Goal: Task Accomplishment & Management: Use online tool/utility

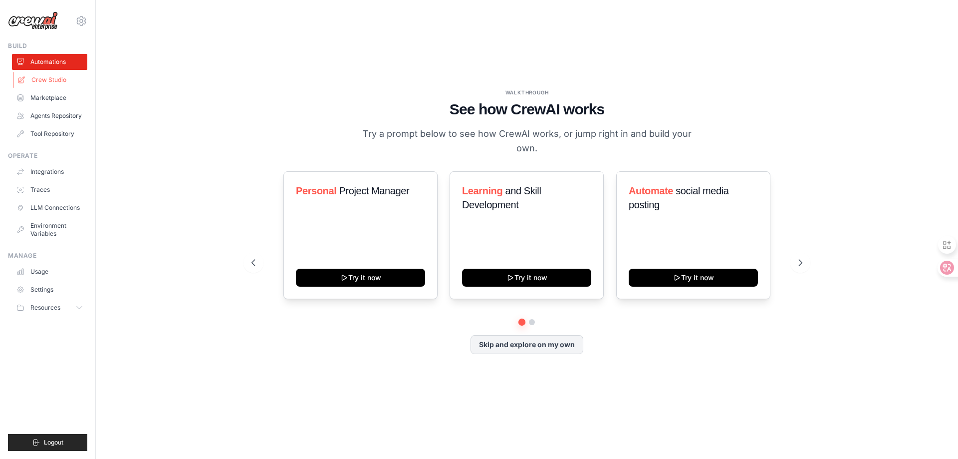
click at [28, 77] on link "Crew Studio" at bounding box center [50, 80] width 75 height 16
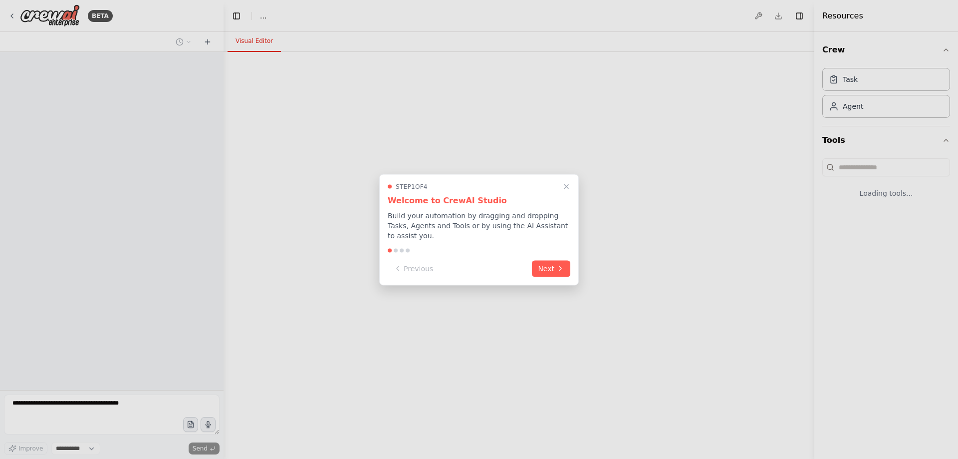
select select "****"
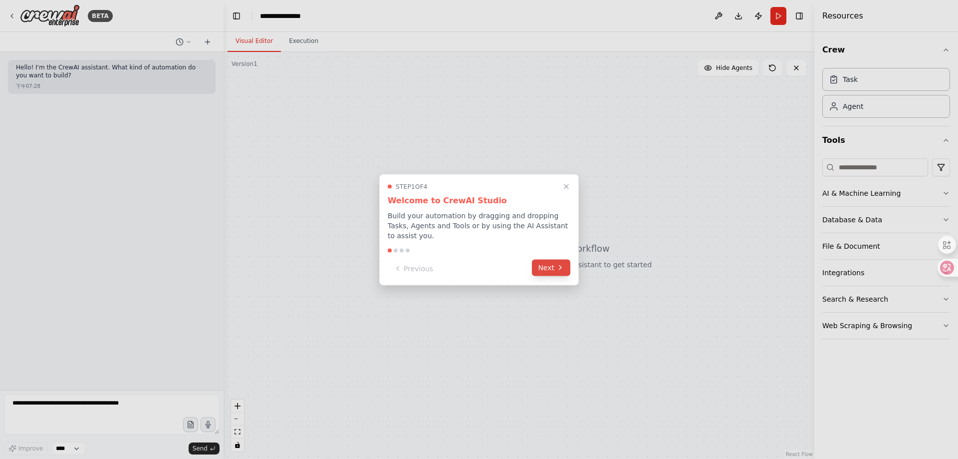
click at [558, 267] on icon at bounding box center [560, 267] width 8 height 8
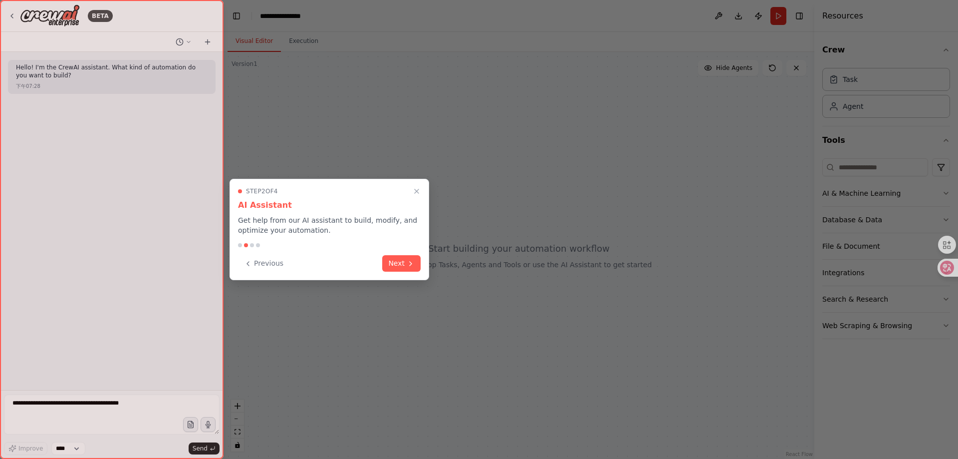
click at [397, 273] on div "Step 2 of 4 AI Assistant Get help from our AI assistant to build, modify, and o…" at bounding box center [330, 229] width 200 height 101
click at [399, 268] on button "Next" at bounding box center [401, 262] width 38 height 16
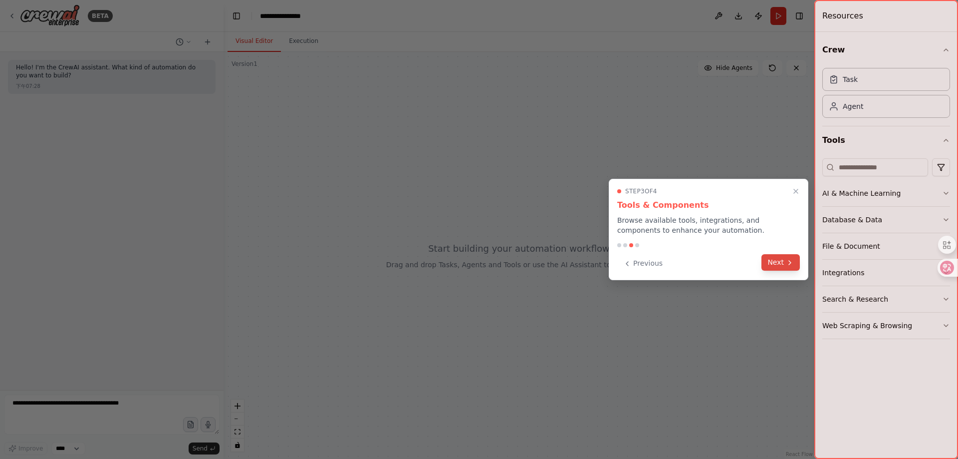
click at [789, 264] on icon at bounding box center [790, 262] width 2 height 4
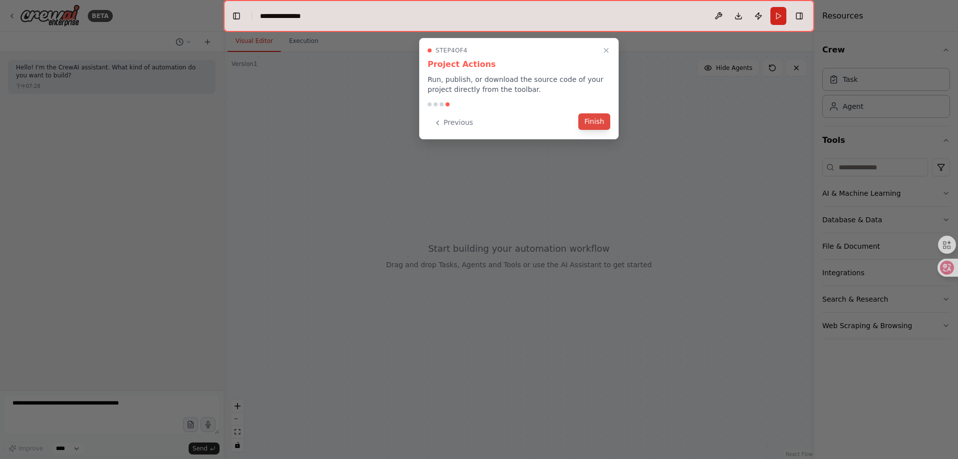
click at [592, 127] on button "Finish" at bounding box center [594, 121] width 32 height 16
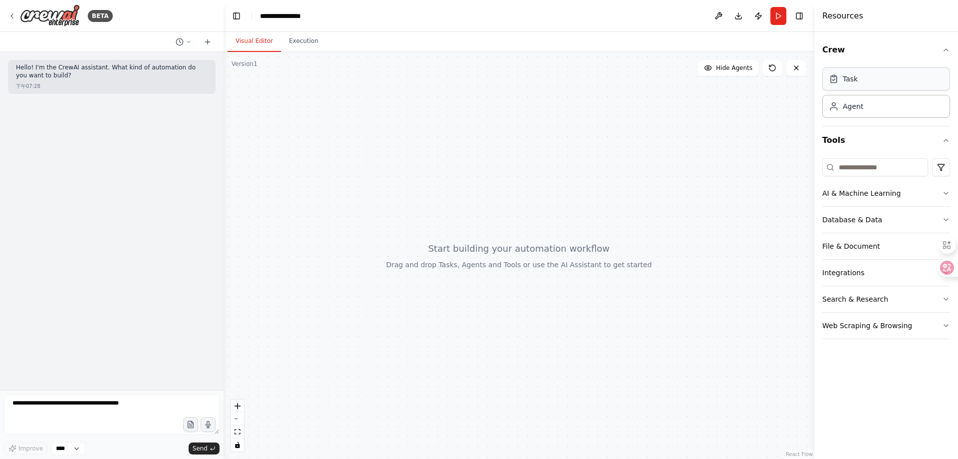
click at [877, 83] on div "Task" at bounding box center [886, 78] width 128 height 23
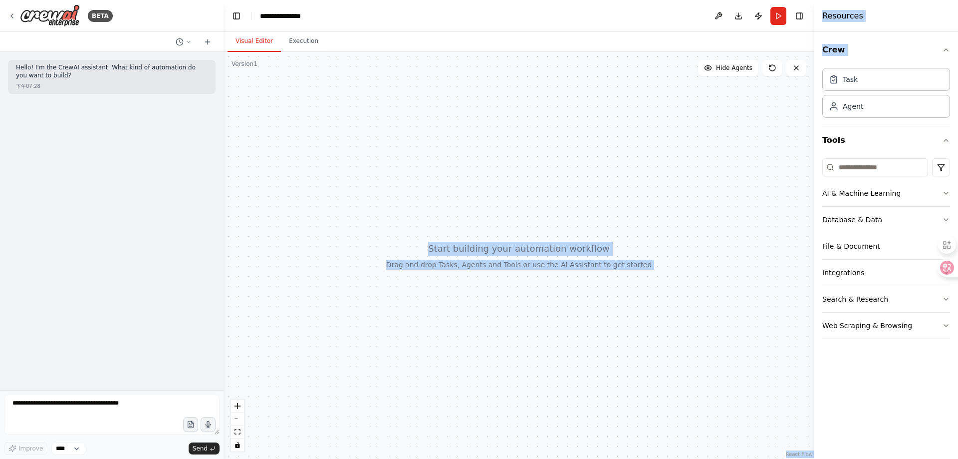
drag, startPoint x: 754, startPoint y: 105, endPoint x: 412, endPoint y: 139, distance: 343.9
click at [395, 138] on div "**********" at bounding box center [479, 229] width 958 height 459
click at [859, 74] on div "Task" at bounding box center [886, 78] width 128 height 23
drag, startPoint x: 859, startPoint y: 74, endPoint x: 618, endPoint y: 130, distance: 248.0
click at [618, 130] on div "**********" at bounding box center [479, 229] width 958 height 459
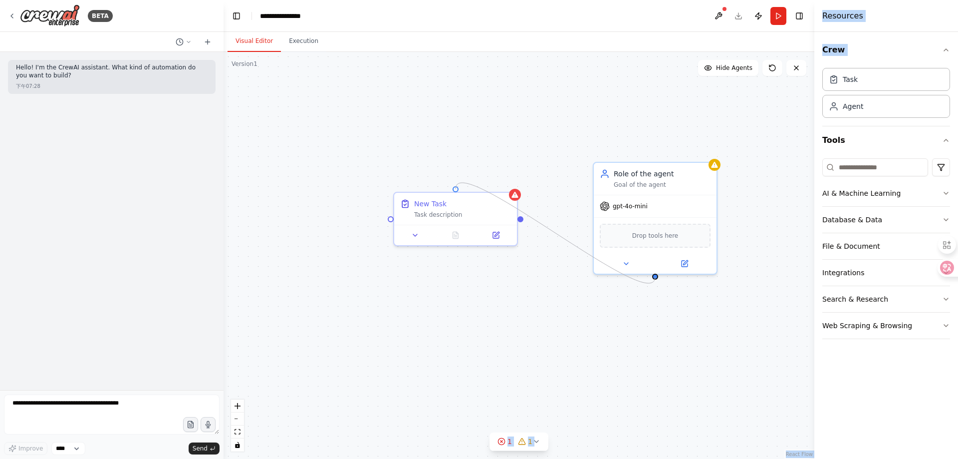
drag, startPoint x: 656, startPoint y: 276, endPoint x: 459, endPoint y: 189, distance: 215.6
click at [459, 189] on div "New Task Task description Role of the agent Goal of the agent gpt-4o-mini Drop …" at bounding box center [519, 255] width 591 height 407
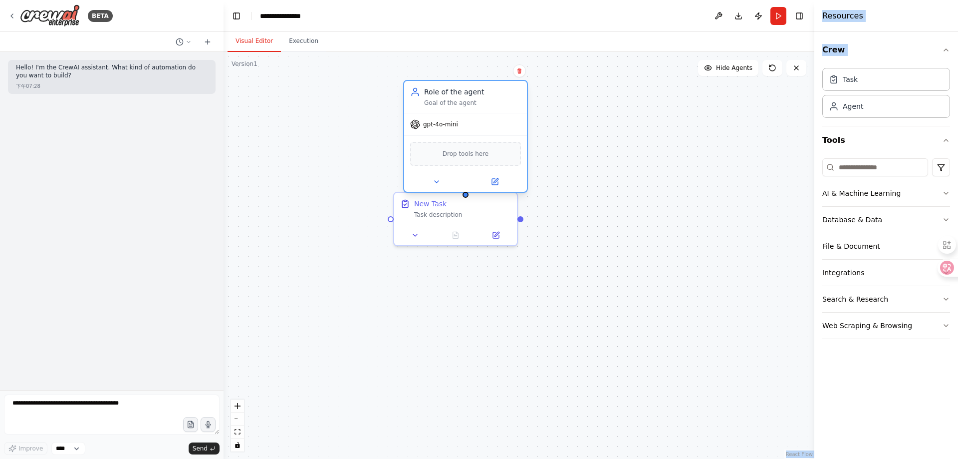
drag, startPoint x: 635, startPoint y: 167, endPoint x: 444, endPoint y: 80, distance: 210.5
click at [444, 87] on div "Role of the agent" at bounding box center [472, 92] width 97 height 10
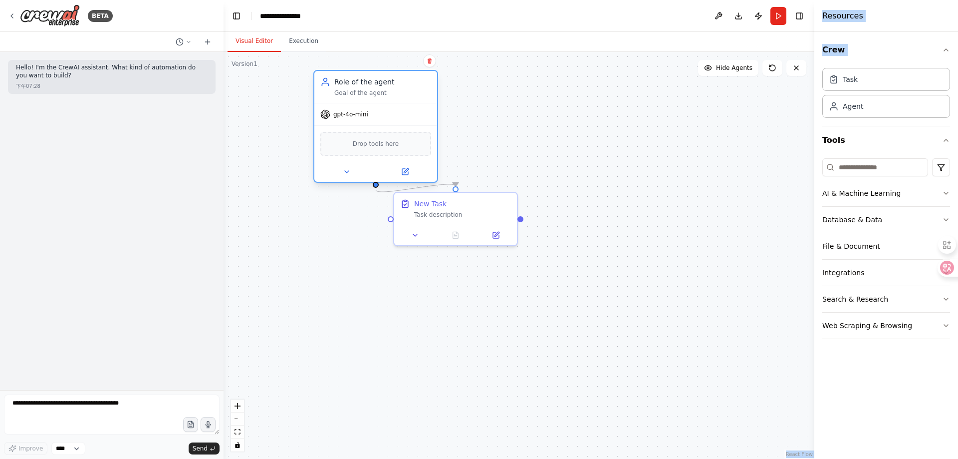
drag, startPoint x: 450, startPoint y: 78, endPoint x: 355, endPoint y: 73, distance: 95.5
click at [355, 77] on div "Role of the agent" at bounding box center [382, 82] width 97 height 10
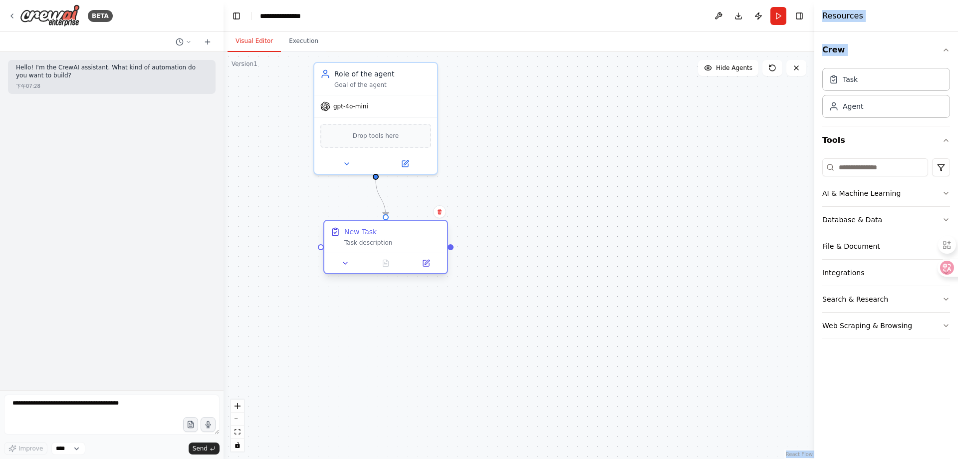
drag, startPoint x: 432, startPoint y: 207, endPoint x: 361, endPoint y: 235, distance: 76.2
click at [361, 235] on div "New Task Task description" at bounding box center [392, 237] width 97 height 20
click at [385, 131] on span "Drop tools here" at bounding box center [376, 134] width 46 height 10
click at [402, 165] on icon at bounding box center [405, 162] width 6 height 6
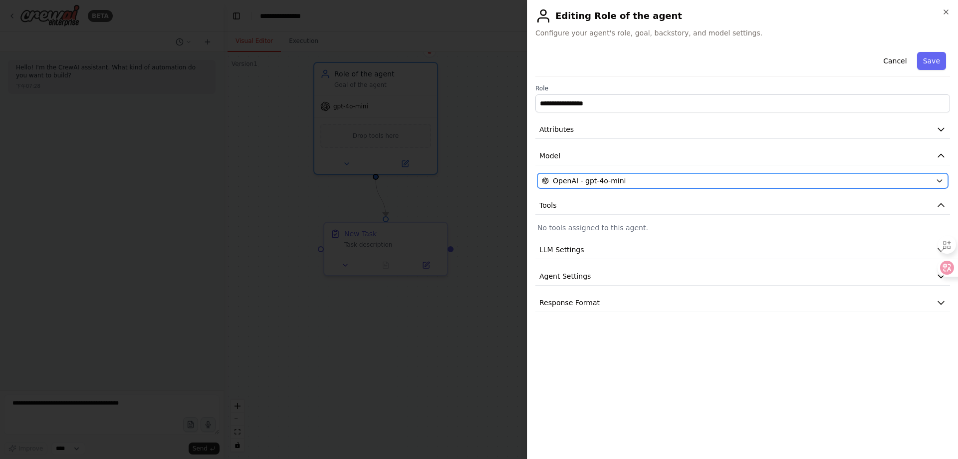
click at [606, 186] on button "OpenAI - gpt-4o-mini" at bounding box center [742, 180] width 411 height 15
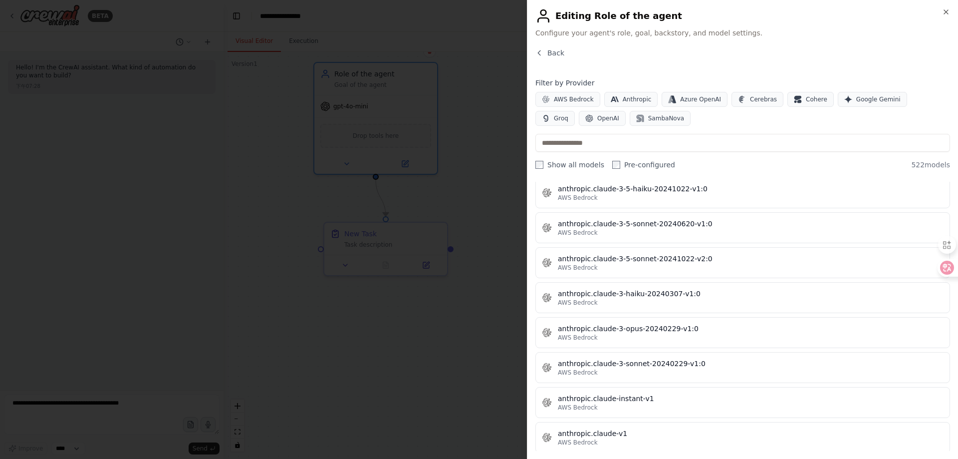
scroll to position [899, 0]
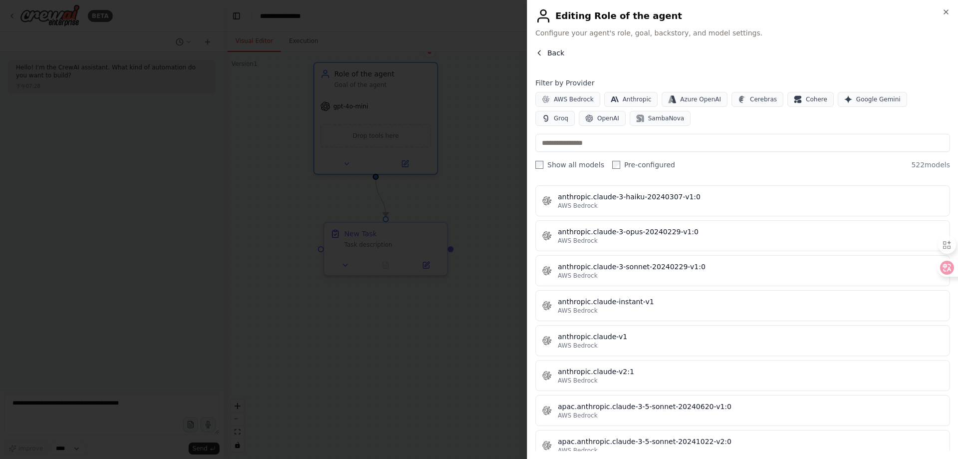
click at [541, 54] on icon "button" at bounding box center [539, 53] width 8 height 8
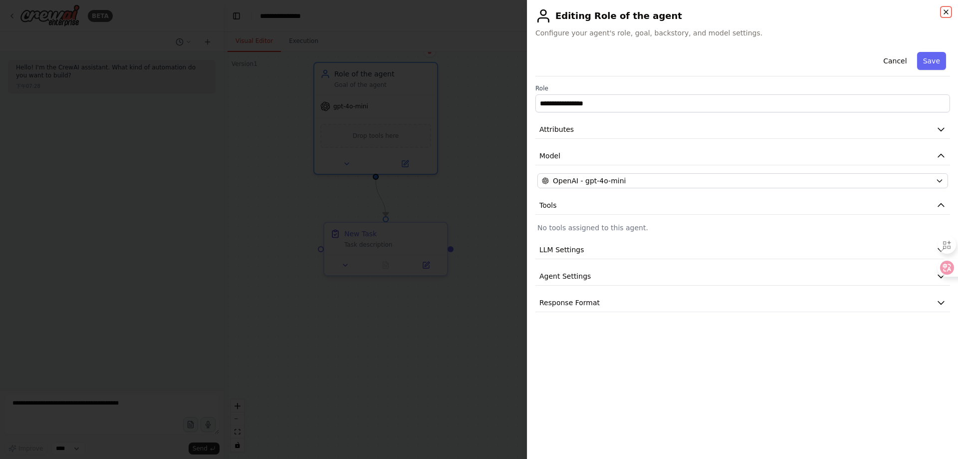
click at [945, 10] on icon "button" at bounding box center [946, 12] width 8 height 8
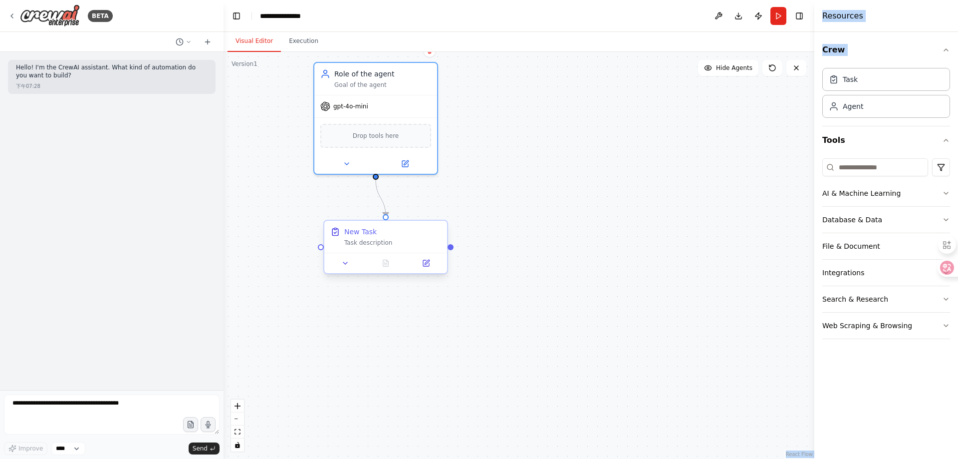
click at [429, 269] on div at bounding box center [385, 262] width 123 height 20
click at [426, 269] on div at bounding box center [385, 262] width 123 height 20
click at [426, 264] on icon at bounding box center [426, 263] width 6 height 6
click at [424, 263] on icon at bounding box center [426, 263] width 6 height 6
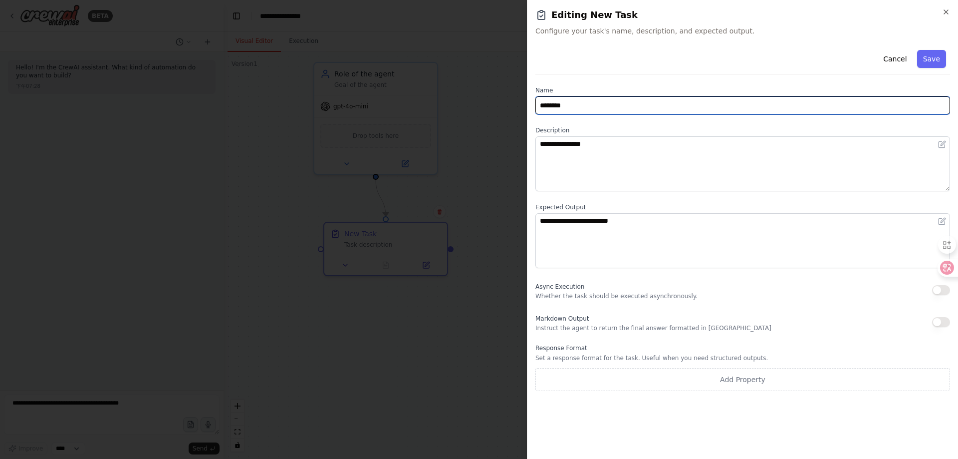
click at [575, 103] on input "********" at bounding box center [742, 105] width 415 height 18
type input "*"
type input "**********"
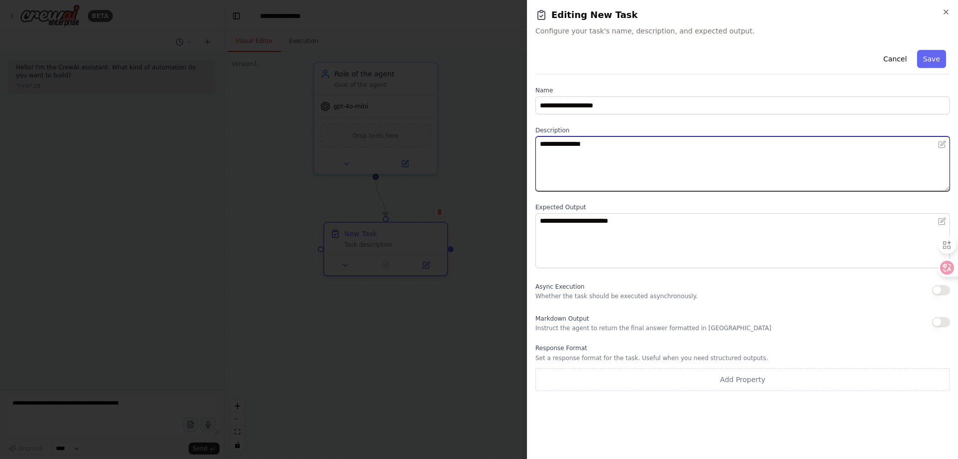
click at [599, 159] on textarea "**********" at bounding box center [742, 163] width 415 height 55
type textarea "*"
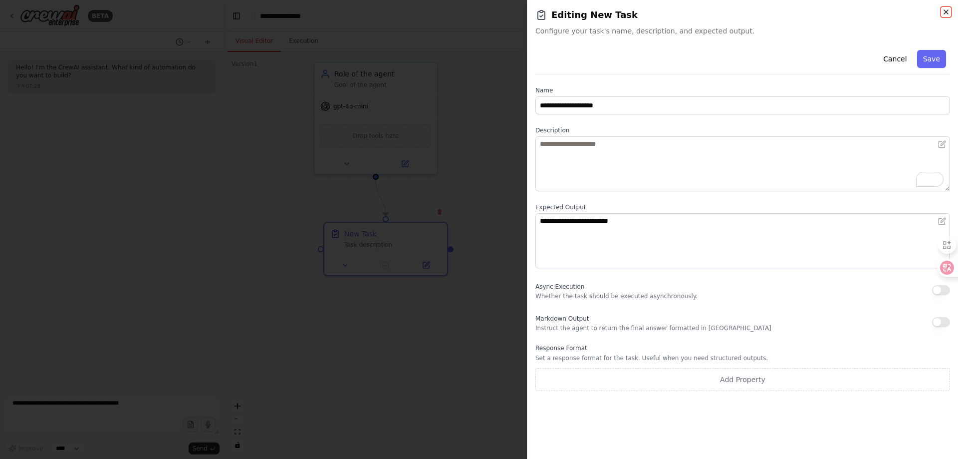
click at [948, 11] on icon "button" at bounding box center [946, 12] width 8 height 8
